Goal: Find specific page/section: Find specific page/section

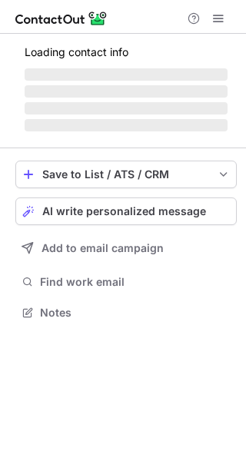
scroll to position [303, 246]
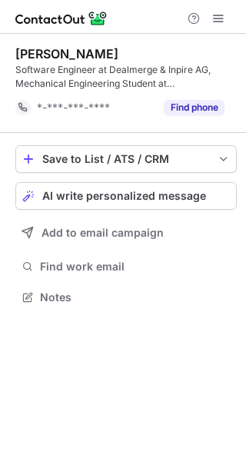
scroll to position [286, 246]
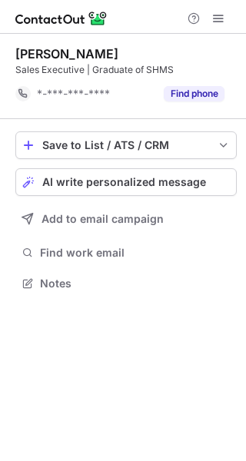
scroll to position [272, 246]
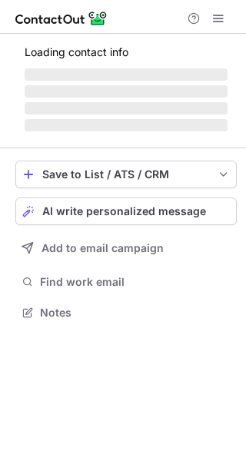
scroll to position [303, 246]
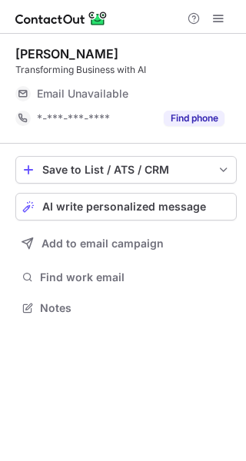
scroll to position [8, 8]
